Goal: Task Accomplishment & Management: Use online tool/utility

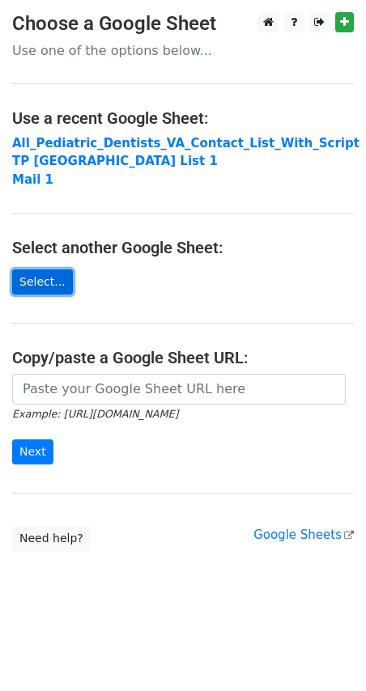
click at [40, 285] on link "Select..." at bounding box center [42, 282] width 61 height 25
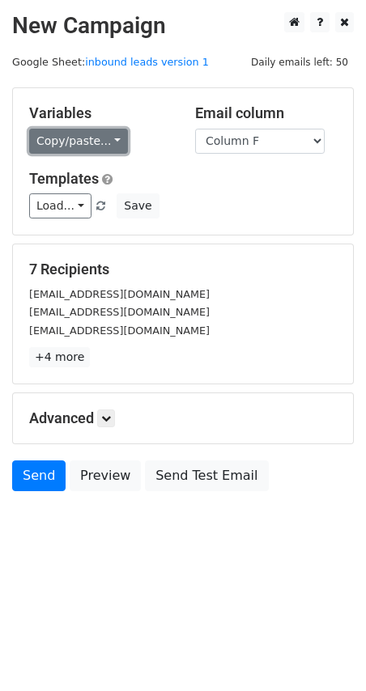
click at [110, 136] on link "Copy/paste..." at bounding box center [78, 141] width 99 height 25
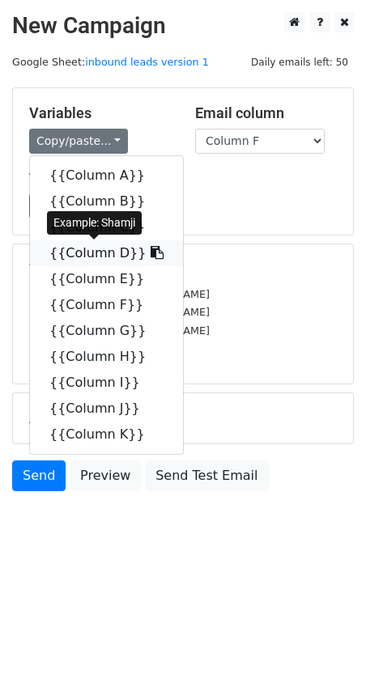
click at [87, 253] on link "{{Column D}}" at bounding box center [106, 253] width 153 height 26
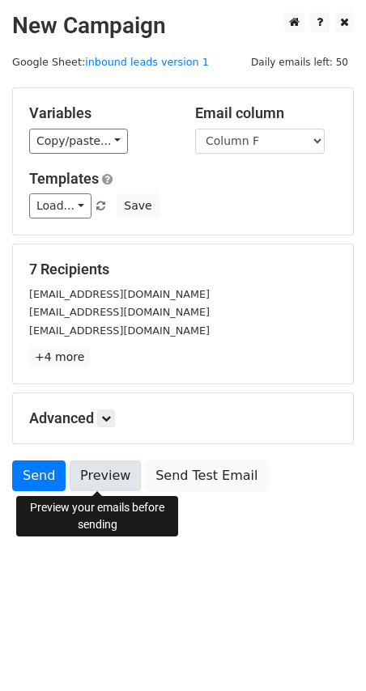
click at [99, 472] on link "Preview" at bounding box center [105, 476] width 71 height 31
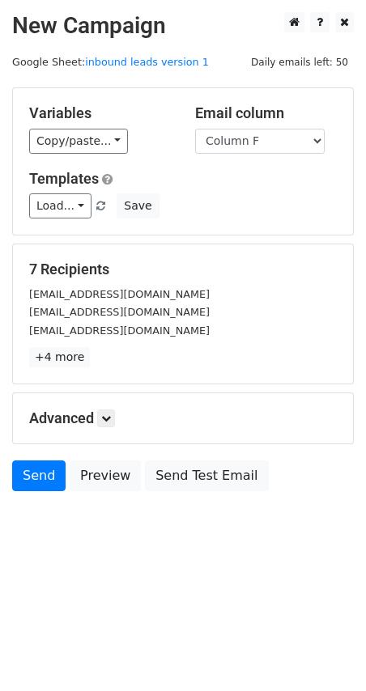
click at [181, 586] on html "New Campaign Daily emails left: 50 Google Sheet: inbound leads version 1 Variab…" at bounding box center [183, 345] width 366 height 691
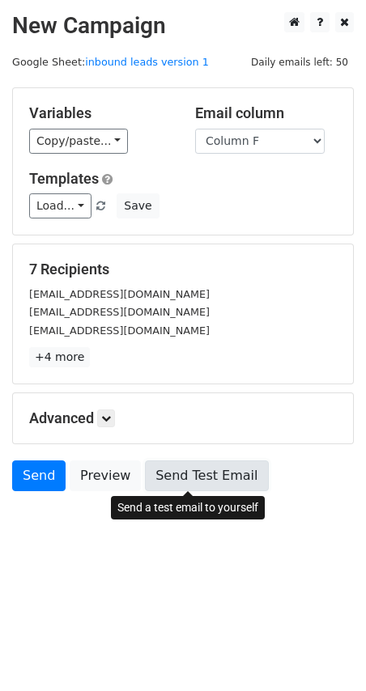
click at [185, 483] on link "Send Test Email" at bounding box center [206, 476] width 123 height 31
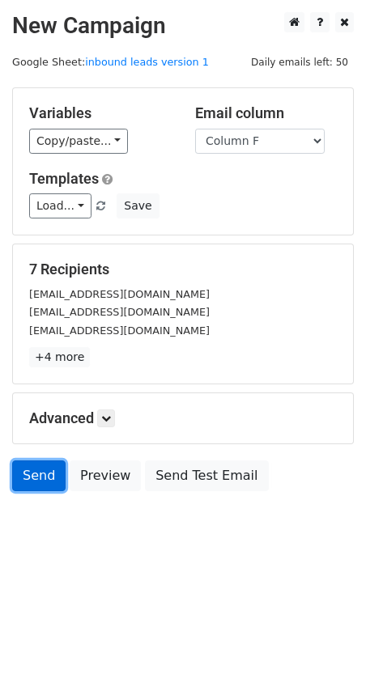
click at [48, 478] on link "Send" at bounding box center [38, 476] width 53 height 31
click at [38, 475] on link "Send" at bounding box center [38, 476] width 53 height 31
